Goal: Find specific page/section: Find specific page/section

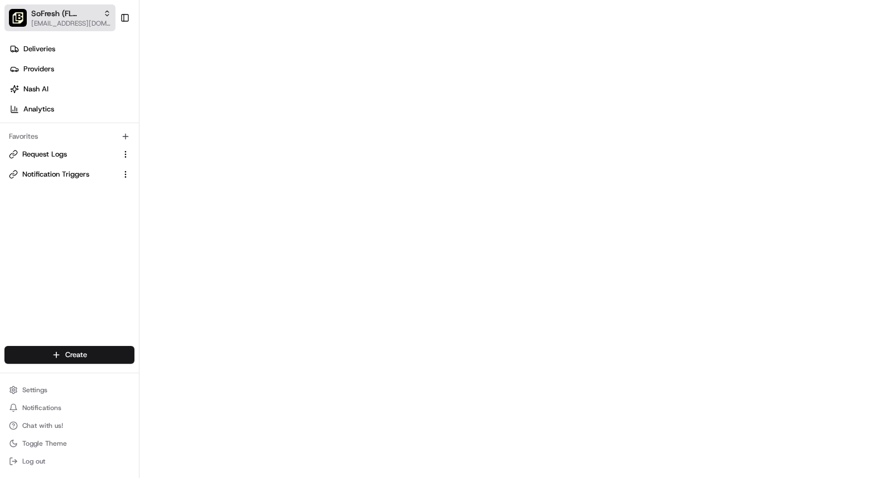
click at [51, 12] on span "SoFresh (FL Champions Gate)" at bounding box center [64, 13] width 67 height 11
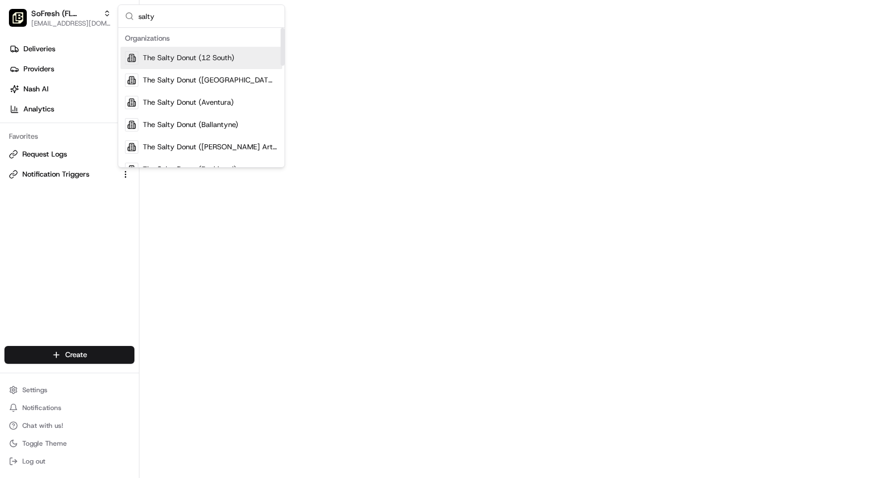
type input "salty"
click at [165, 61] on span "The Salty Donut (12 South)" at bounding box center [188, 58] width 91 height 10
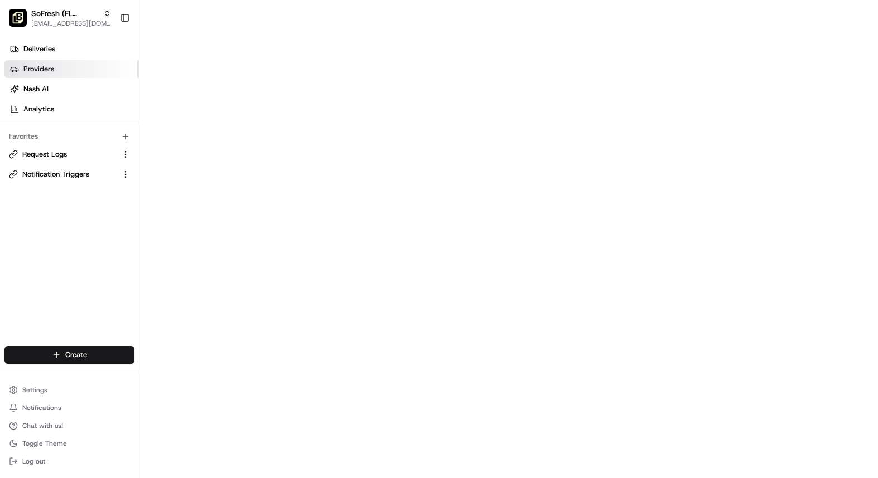
click at [52, 71] on span "Providers" at bounding box center [38, 69] width 31 height 10
